Goal: Obtain resource: Obtain resource

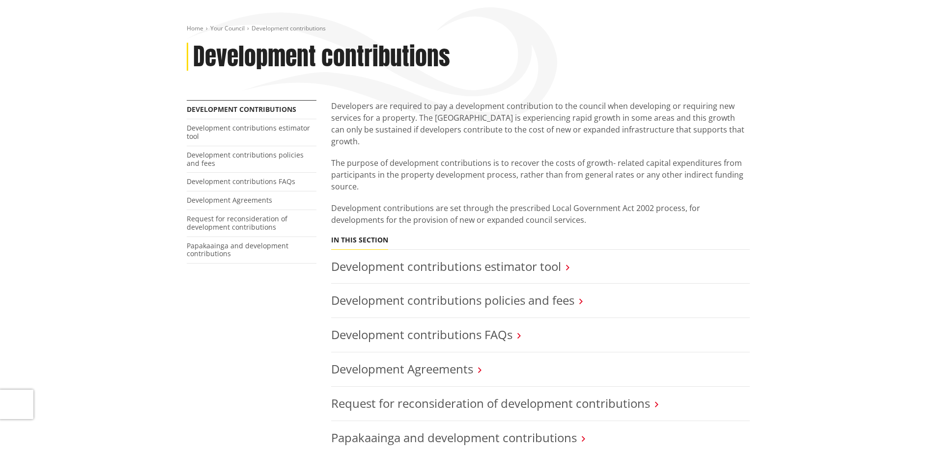
scroll to position [246, 0]
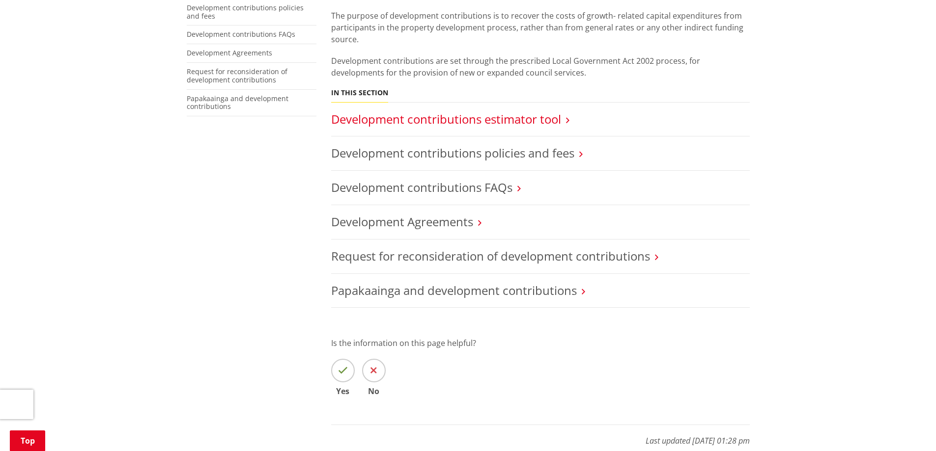
click at [519, 111] on link "Development contributions estimator tool" at bounding box center [446, 119] width 230 height 16
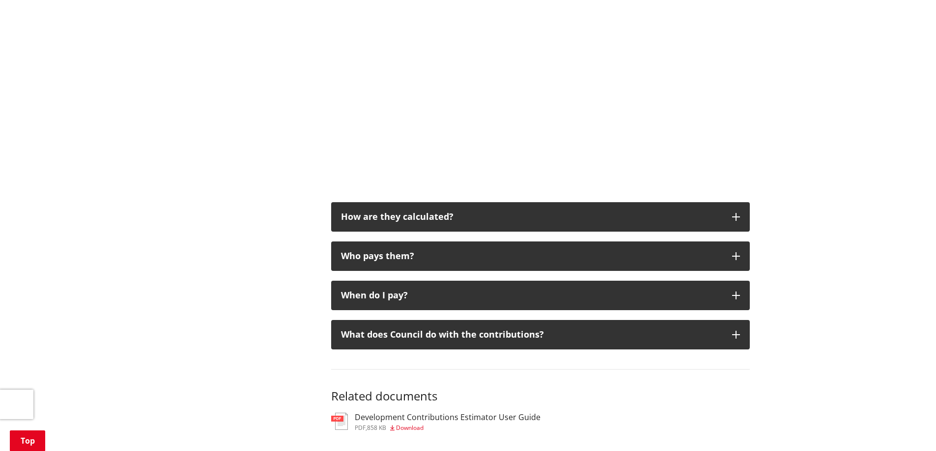
scroll to position [540, 0]
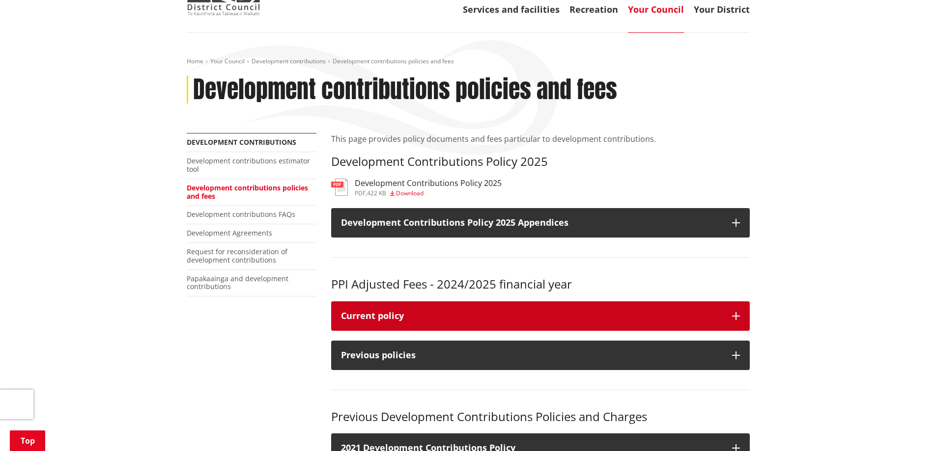
scroll to position [147, 0]
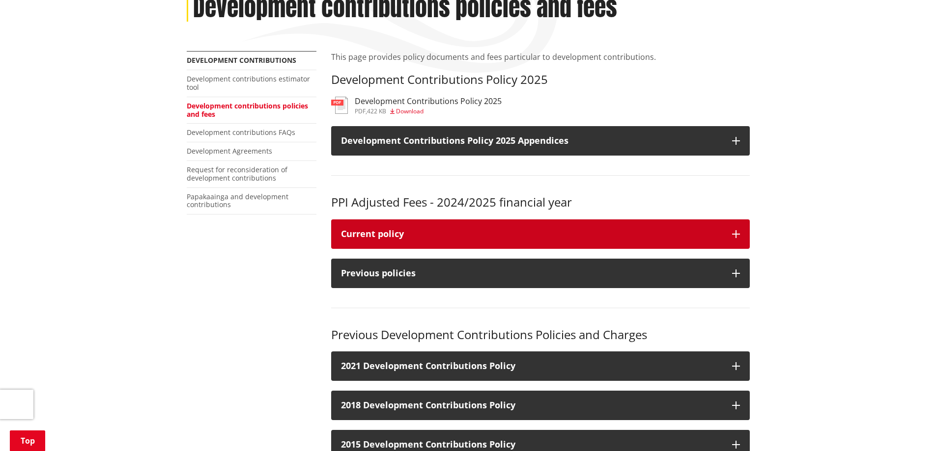
click at [574, 230] on div "Current policy" at bounding box center [531, 234] width 381 height 10
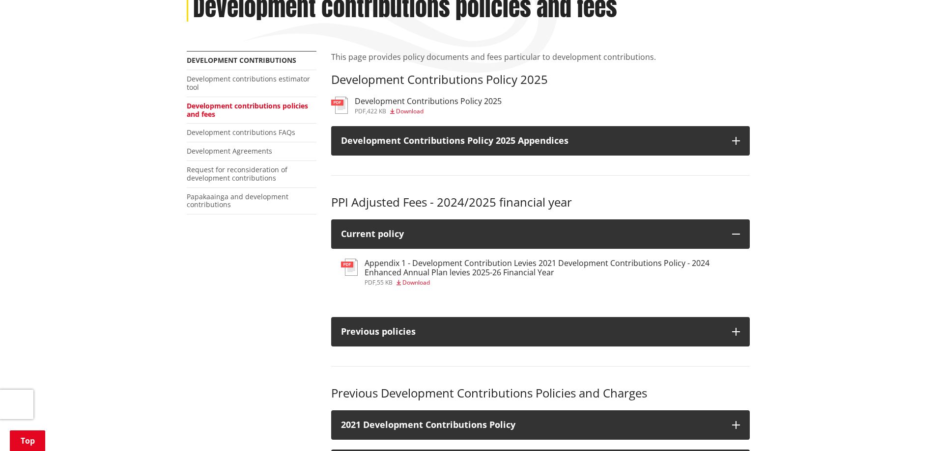
click at [444, 267] on h3 "Appendix 1 - Development Contribution Levies 2021 Development Contributions Pol…" at bounding box center [551, 268] width 375 height 19
